Goal: Information Seeking & Learning: Learn about a topic

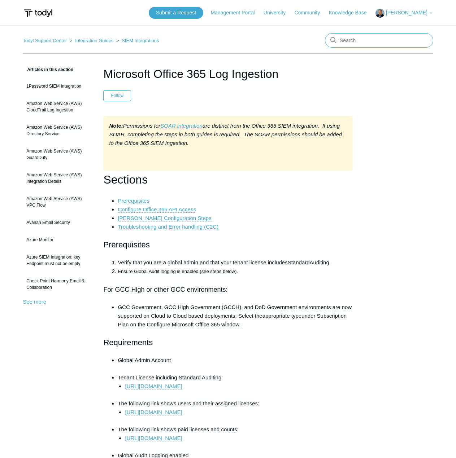
click at [361, 45] on input "Search" at bounding box center [379, 40] width 108 height 14
type input "identity"
click at [398, 46] on input "Search" at bounding box center [379, 40] width 108 height 14
type input "sentinel"
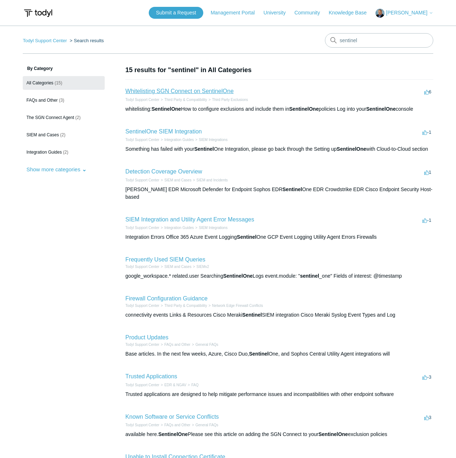
click at [175, 92] on link "Whitelisting SGN Connect on SentinelOne" at bounding box center [179, 91] width 108 height 6
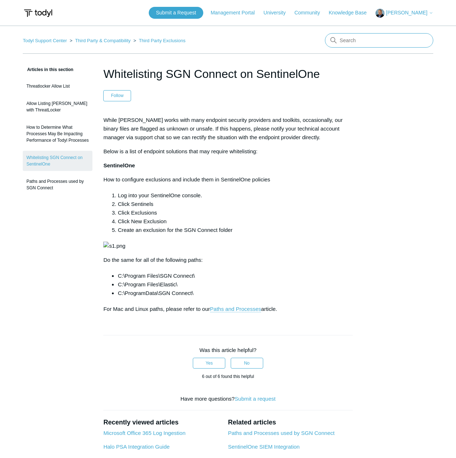
click at [364, 37] on input "Search" at bounding box center [379, 40] width 108 height 14
click at [395, 40] on input "crowdstrike" at bounding box center [379, 40] width 108 height 14
click at [388, 45] on input "crowdstrike" at bounding box center [379, 40] width 108 height 14
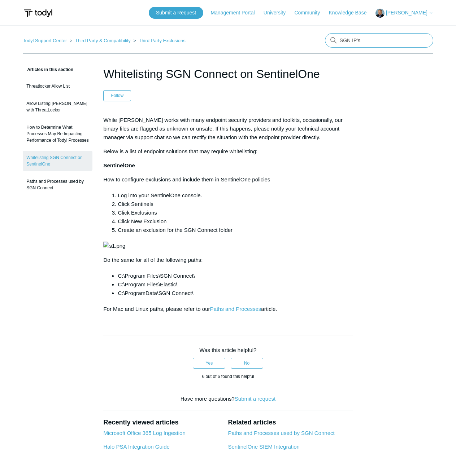
type input "SGN IP's"
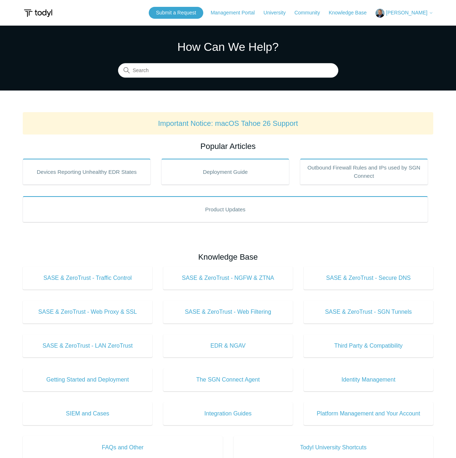
click at [210, 62] on div "How Can We Help? Search" at bounding box center [228, 57] width 220 height 39
click at [207, 66] on input "Search" at bounding box center [228, 71] width 220 height 14
type input "Threat"
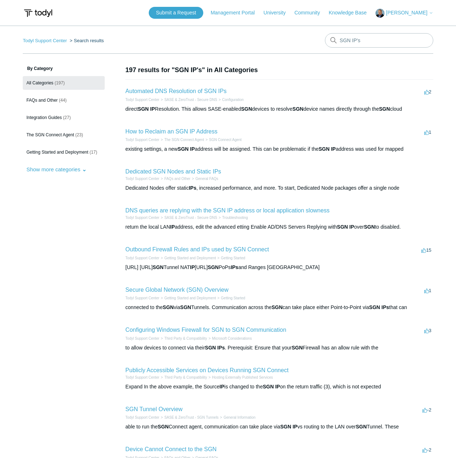
click at [224, 254] on h2 "Outbound Firewall Rules and IPs used by SGN Connect" at bounding box center [197, 249] width 144 height 9
click at [222, 247] on link "Outbound Firewall Rules and IPs used by SGN Connect" at bounding box center [197, 249] width 144 height 6
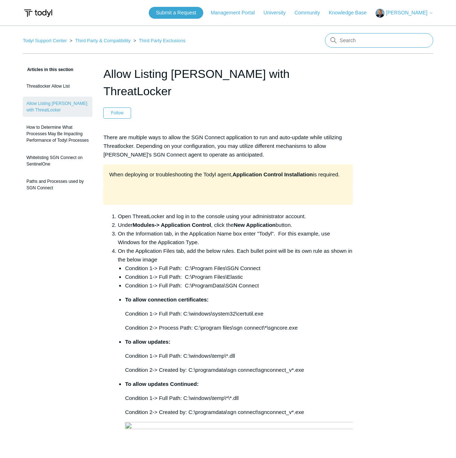
click at [378, 44] on input "Search" at bounding box center [379, 40] width 108 height 14
type input "service principle"
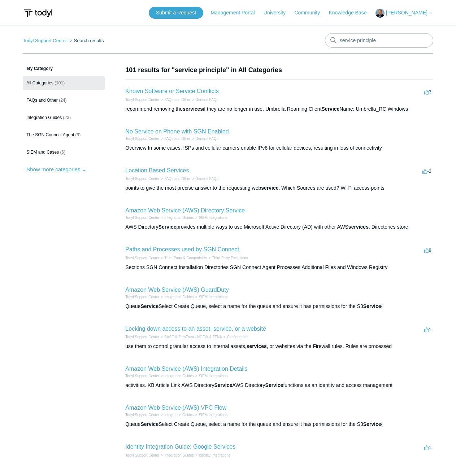
click at [363, 32] on main "Todyl Support Center Search results service principle By Category All Categorie…" at bounding box center [228, 264] width 456 height 477
click at [365, 39] on input "service principle" at bounding box center [379, 40] width 108 height 14
type input "app registration"
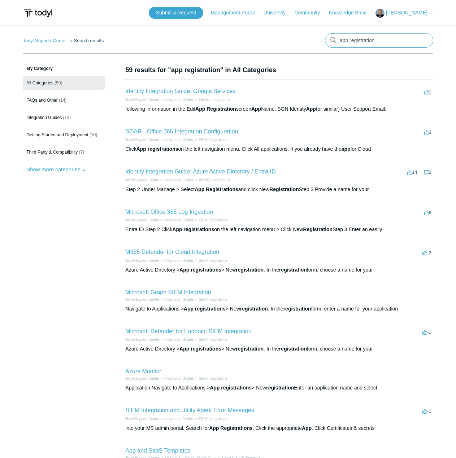
click at [362, 45] on input "app registration" at bounding box center [379, 40] width 108 height 14
type input "autobahn"
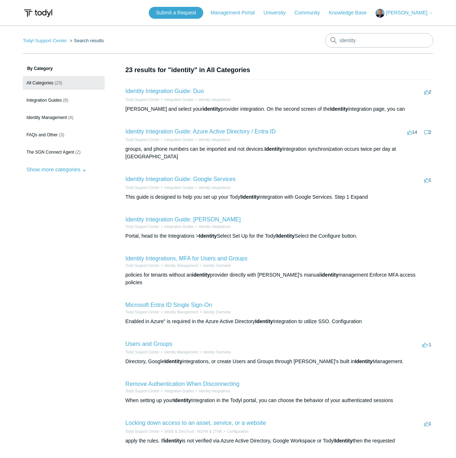
click at [235, 137] on li "Todyl Support Center Integration Guides Identity Integrations" at bounding box center [279, 139] width 308 height 5
click at [233, 132] on link "Identity Integration Guide: Azure Active Directory / Entra ID" at bounding box center [200, 131] width 150 height 6
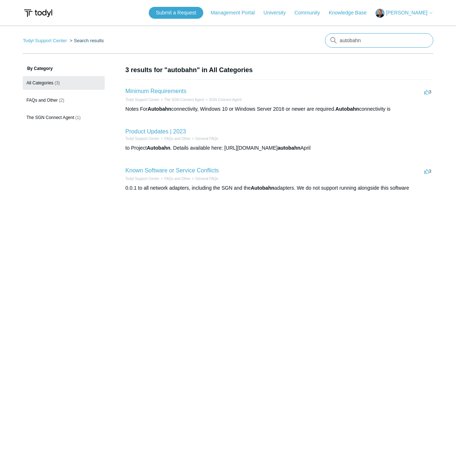
click at [398, 39] on input "autobahn" at bounding box center [379, 40] width 108 height 14
click at [421, 40] on input "autobahn" at bounding box center [379, 40] width 108 height 14
click at [373, 38] on input "Search" at bounding box center [379, 40] width 108 height 14
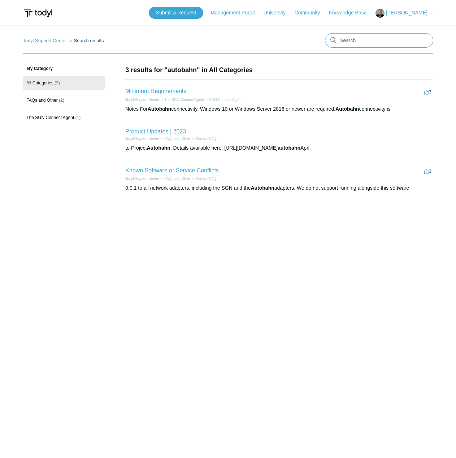
click at [373, 38] on input "Search" at bounding box center [379, 40] width 108 height 14
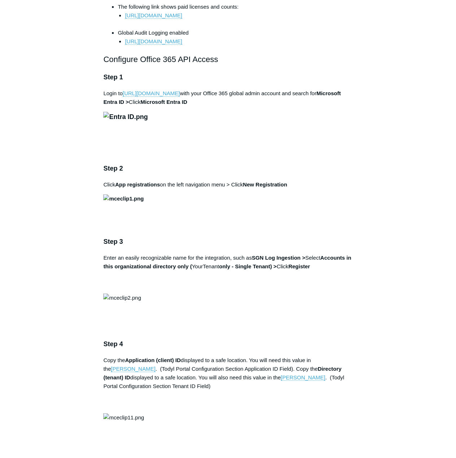
scroll to position [325, 0]
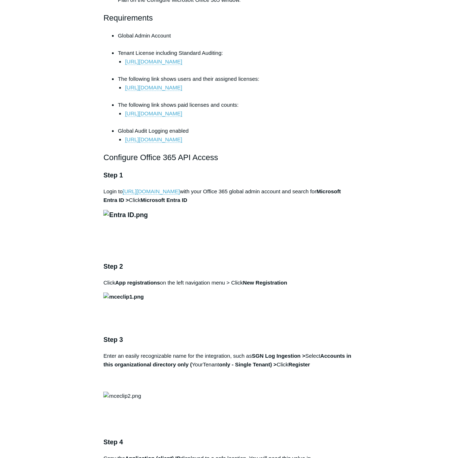
click at [178, 144] on li "[URL][DOMAIN_NAME]" at bounding box center [238, 139] width 227 height 9
click at [179, 144] on li "[URL][DOMAIN_NAME]" at bounding box center [238, 139] width 227 height 9
click at [179, 141] on link "[URL][DOMAIN_NAME]" at bounding box center [153, 139] width 57 height 6
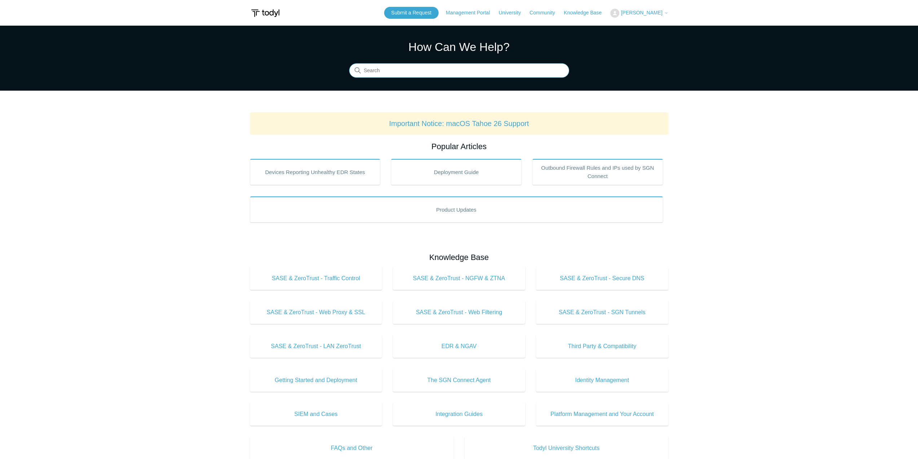
click at [394, 71] on input "Search" at bounding box center [459, 71] width 220 height 14
type input "virtual"
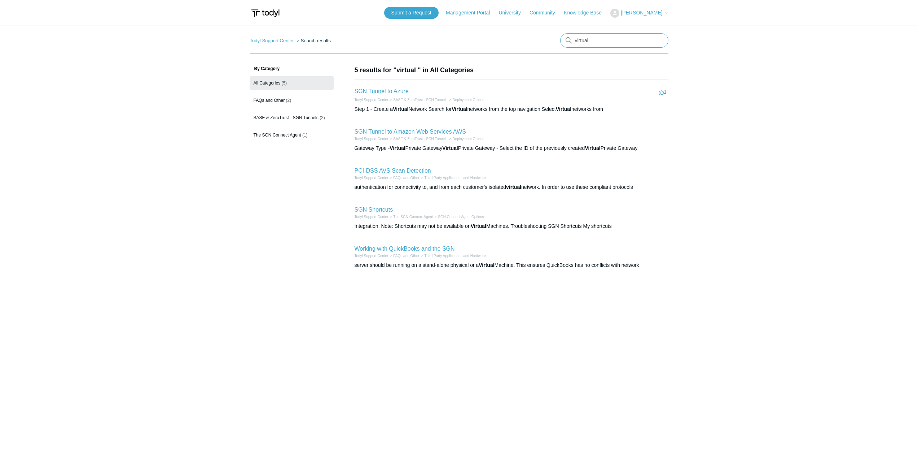
click at [589, 38] on input "virtual" at bounding box center [614, 40] width 108 height 14
type input "onion"
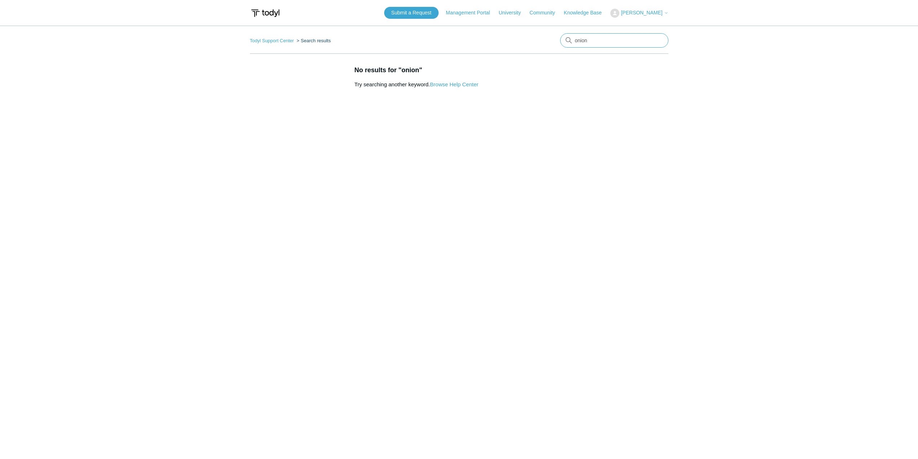
click at [589, 38] on input "onion" at bounding box center [614, 40] width 108 height 14
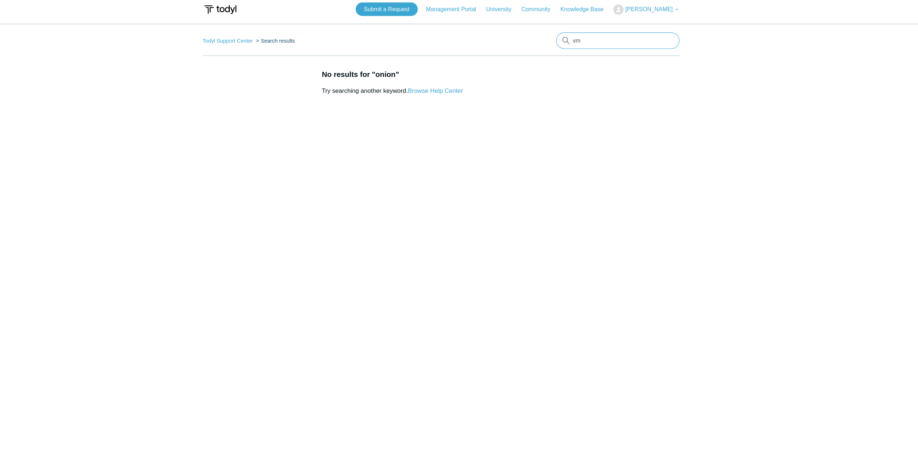
type input "vm"
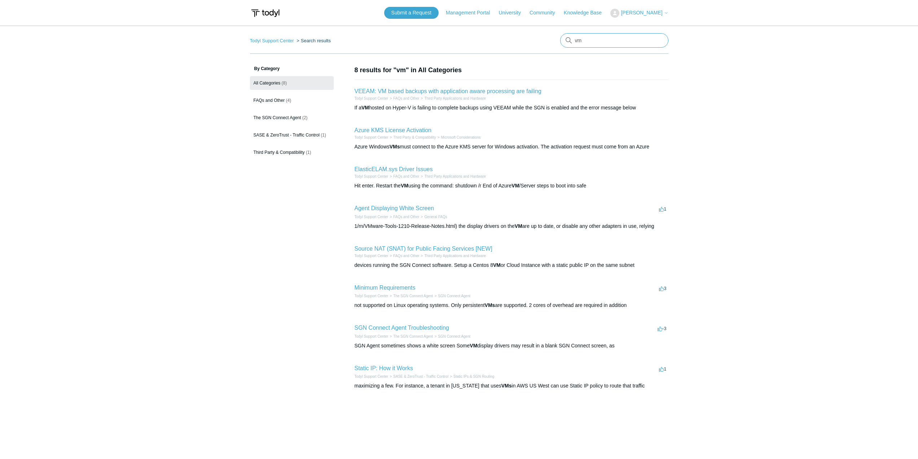
click at [608, 39] on input "vm" at bounding box center [614, 40] width 108 height 14
type input "utility agent"
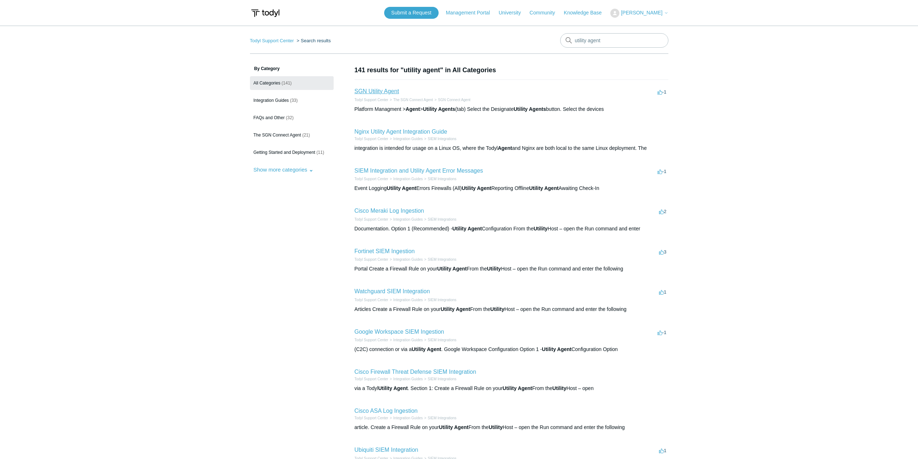
click at [385, 90] on link "SGN Utility Agent" at bounding box center [377, 91] width 45 height 6
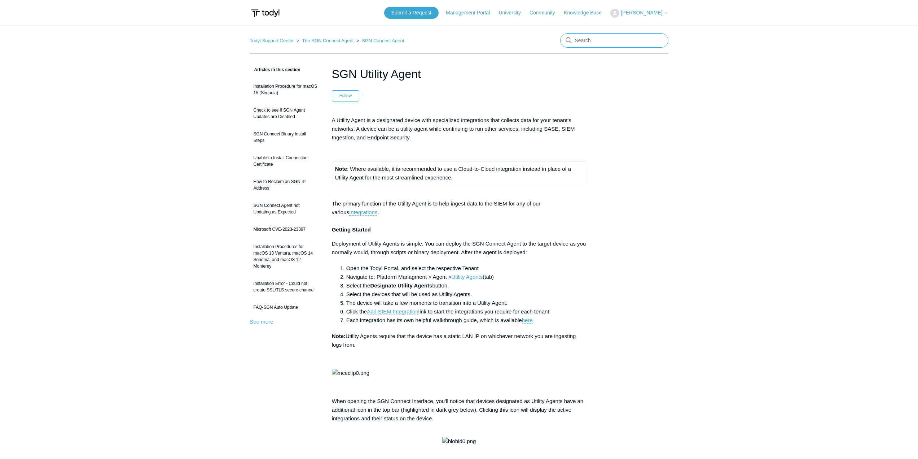
click at [613, 42] on input "Search" at bounding box center [614, 40] width 108 height 14
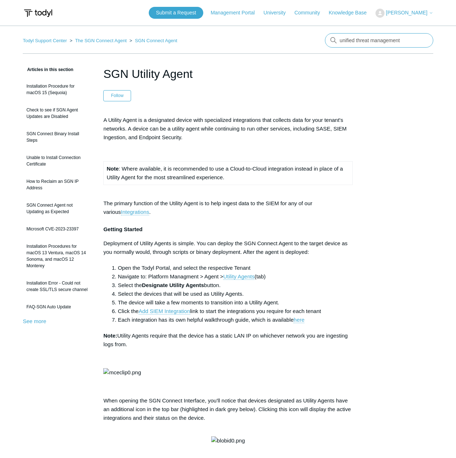
type input "unified threat management"
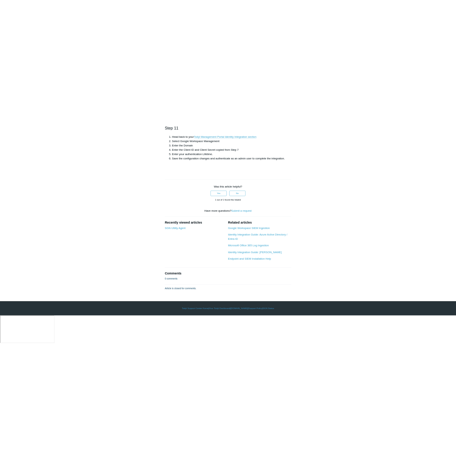
scroll to position [2226, 0]
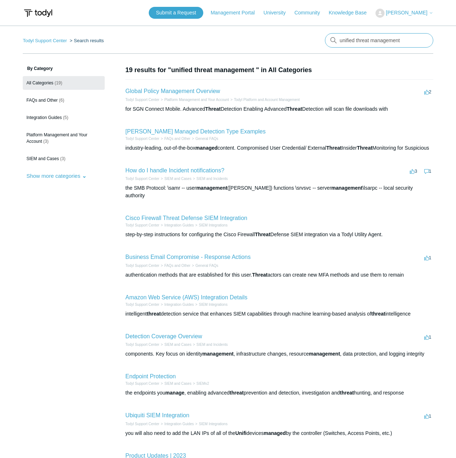
click at [393, 45] on input "unified threat management" at bounding box center [379, 40] width 108 height 14
type input "custom playbooks"
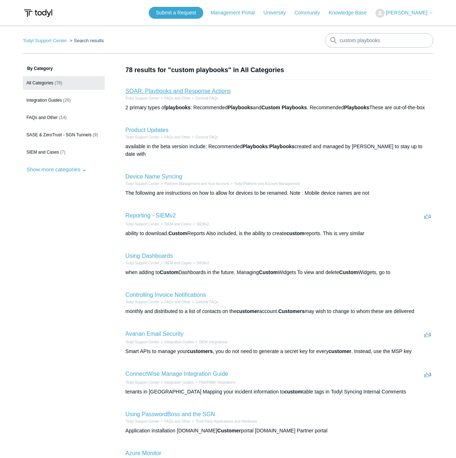
click at [175, 90] on link "SOAR: Playbooks and Response Actions" at bounding box center [177, 91] width 105 height 6
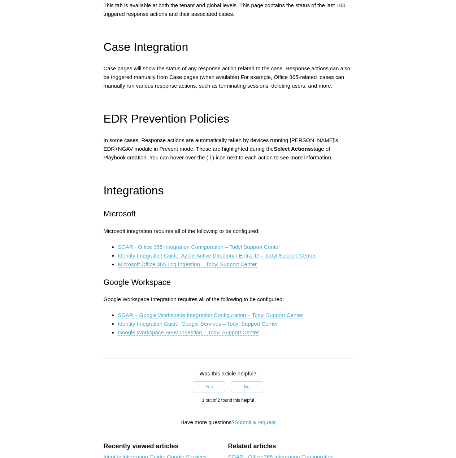
scroll to position [974, 0]
